Goal: Task Accomplishment & Management: Manage account settings

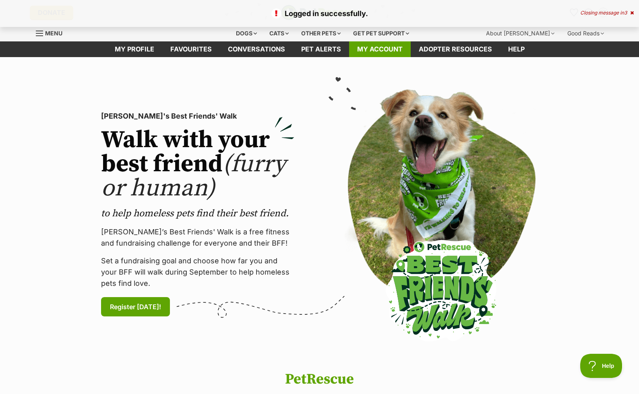
click at [382, 48] on link "My account" at bounding box center [380, 49] width 62 height 16
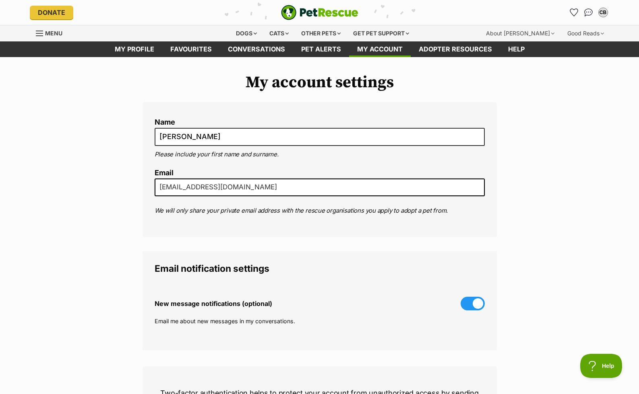
type input "cj.boulton44@gmail.com"
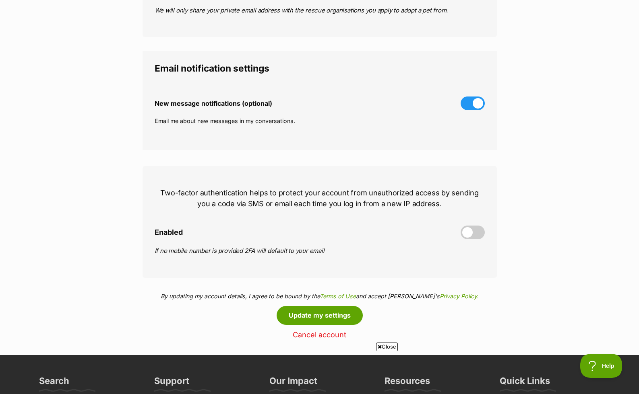
scroll to position [215, 0]
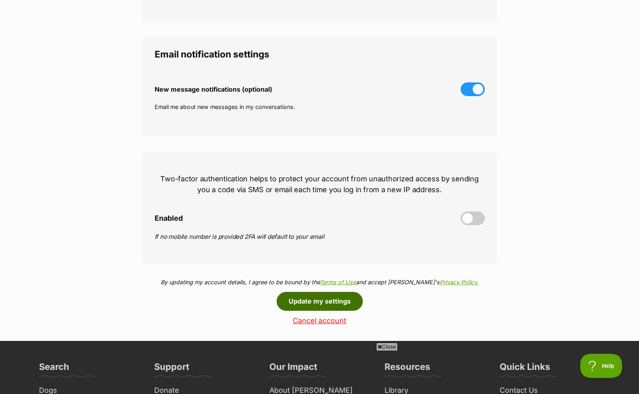
click at [326, 302] on button "Update my settings" at bounding box center [320, 301] width 86 height 19
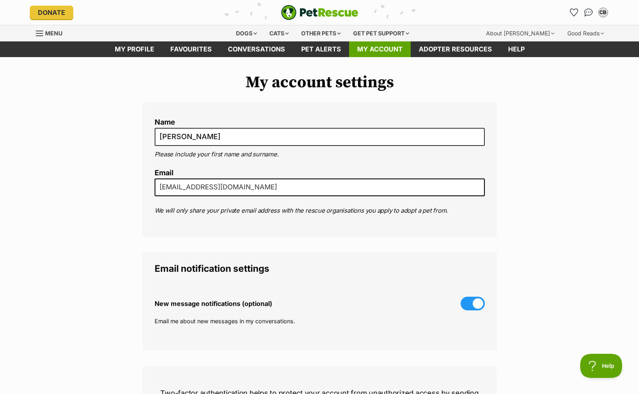
click at [377, 48] on link "My account" at bounding box center [380, 49] width 62 height 16
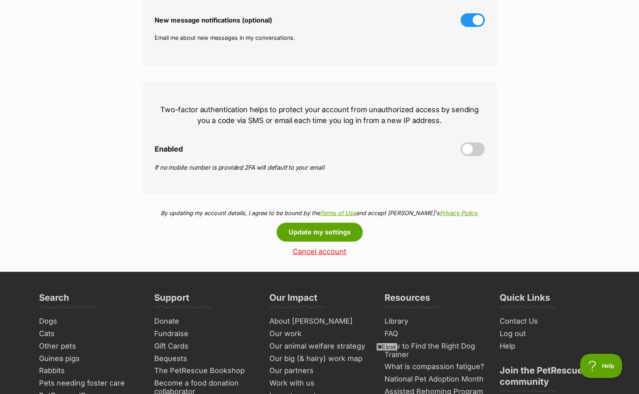
scroll to position [285, 0]
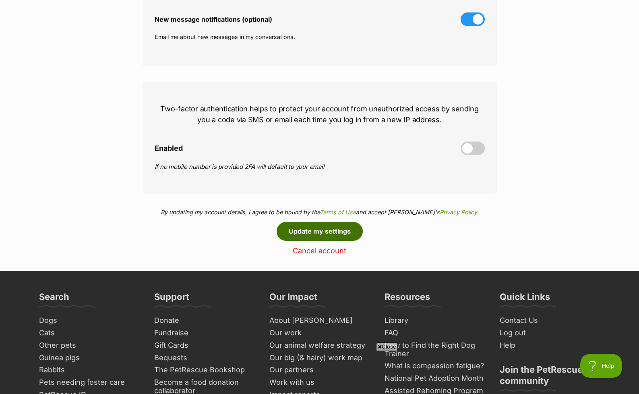
click at [324, 228] on button "Update my settings" at bounding box center [320, 231] width 86 height 19
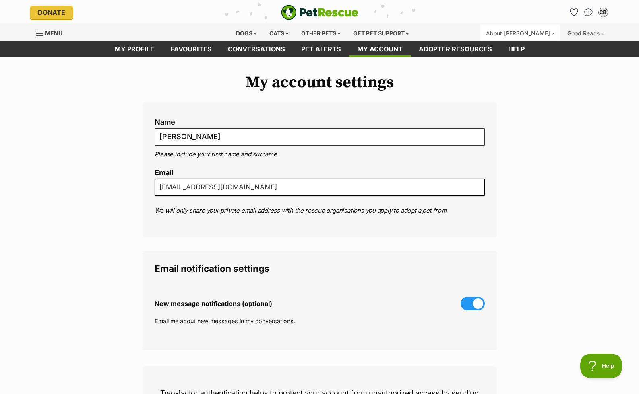
click at [548, 32] on div "About [PERSON_NAME]" at bounding box center [520, 33] width 80 height 16
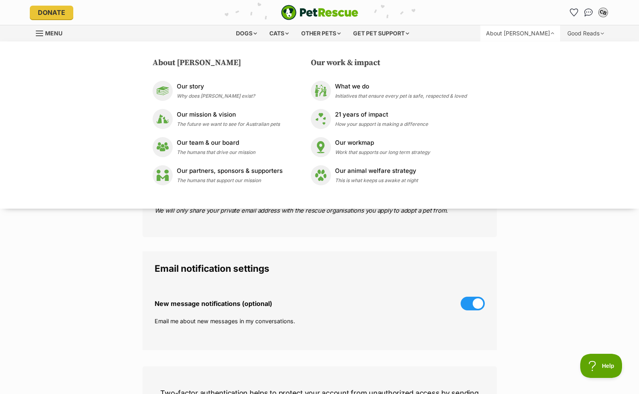
click at [601, 13] on div "CB" at bounding box center [603, 12] width 10 height 10
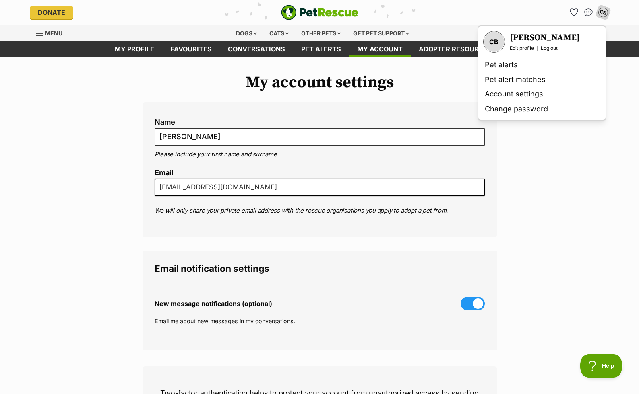
click at [549, 48] on link "Log out" at bounding box center [549, 48] width 17 height 6
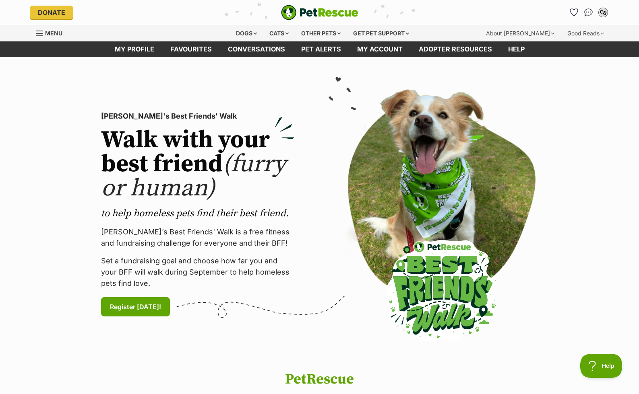
click at [603, 13] on div "CB" at bounding box center [603, 12] width 10 height 10
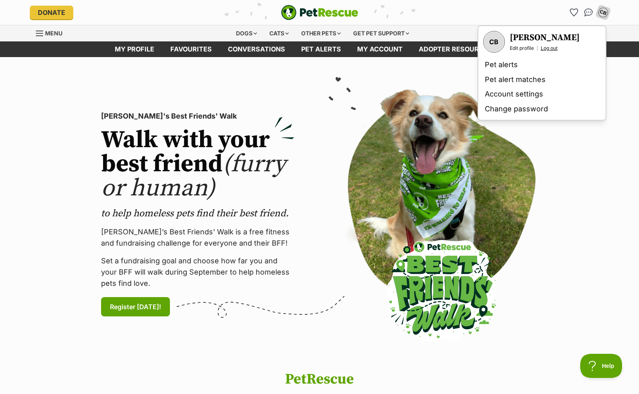
click at [551, 49] on link "Log out" at bounding box center [549, 48] width 17 height 6
